Goal: Task Accomplishment & Management: Manage account settings

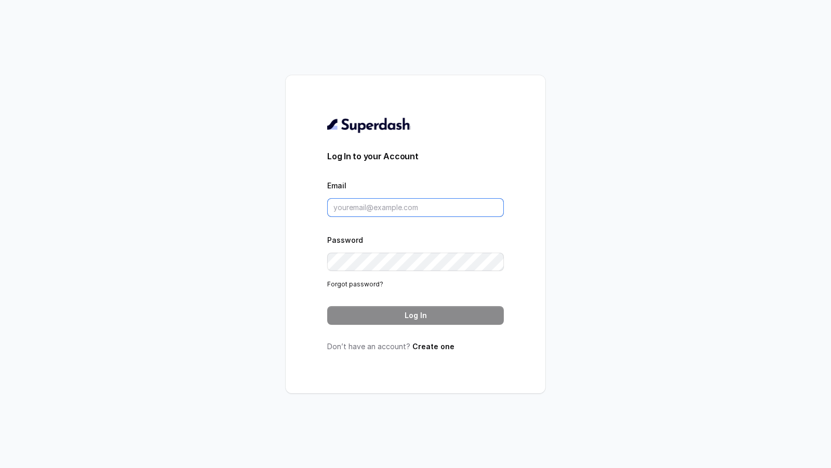
click at [380, 210] on input "Email" at bounding box center [415, 207] width 177 height 19
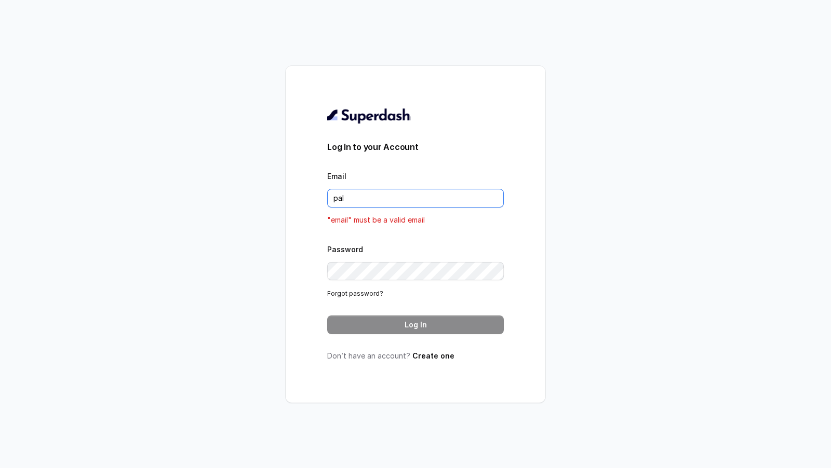
type input "[DOMAIN_NAME][EMAIL_ADDRESS][DOMAIN_NAME]"
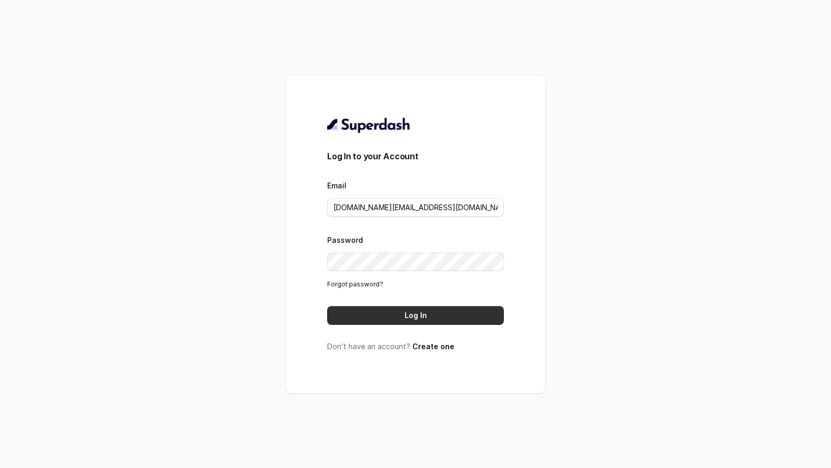
click at [451, 319] on button "Log In" at bounding box center [415, 315] width 177 height 19
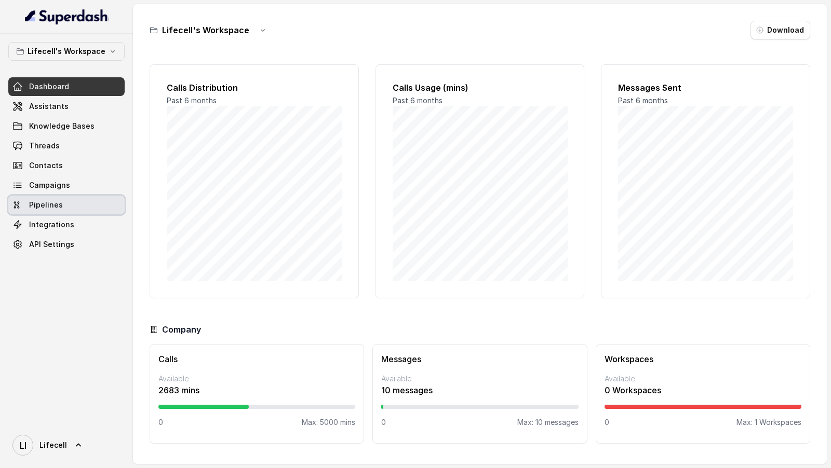
click at [71, 202] on link "Pipelines" at bounding box center [66, 205] width 116 height 19
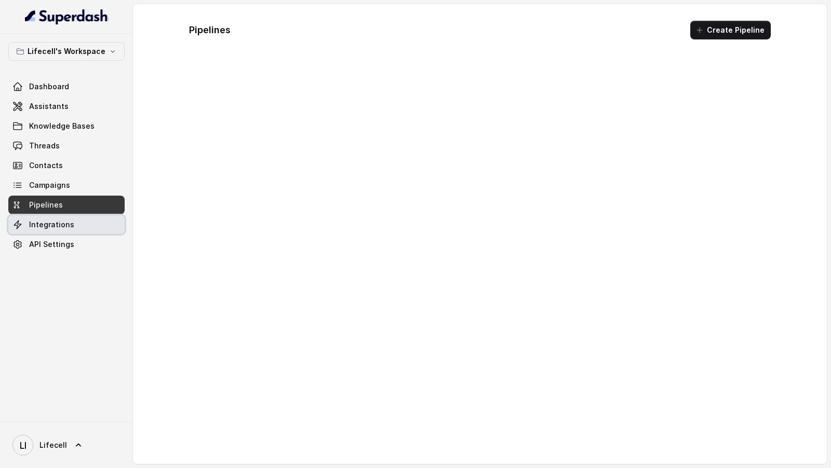
click at [62, 225] on span "Integrations" at bounding box center [51, 225] width 45 height 10
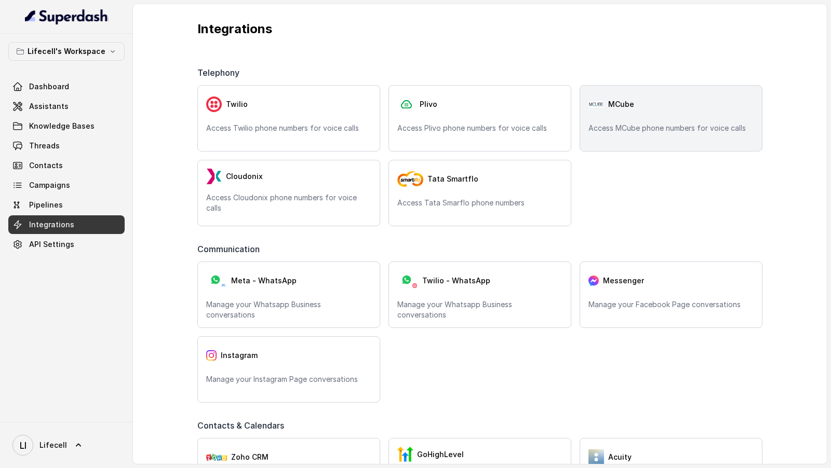
click at [634, 126] on p "Access MCube phone numbers for voice calls" at bounding box center [670, 128] width 165 height 10
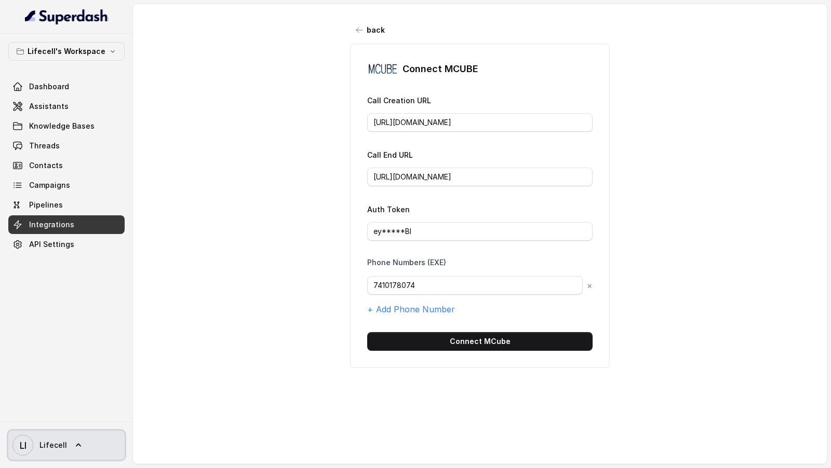
click at [52, 454] on span "LI Lifecell" at bounding box center [39, 445] width 55 height 21
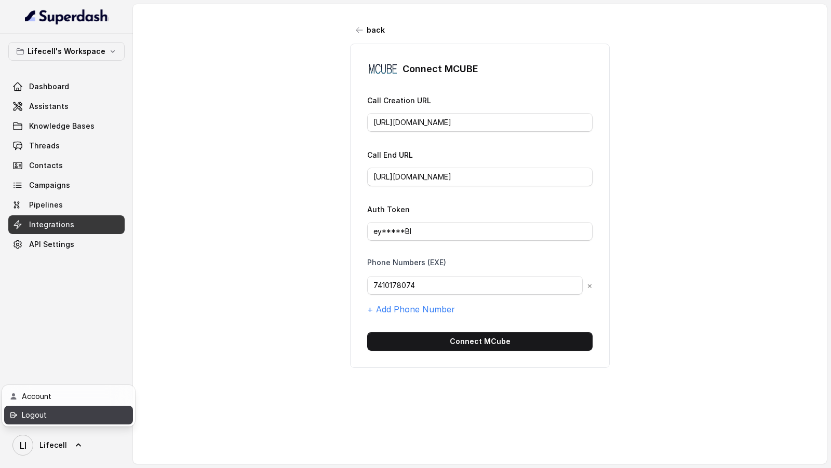
click at [84, 419] on div "Logout" at bounding box center [66, 415] width 88 height 12
